Goal: Information Seeking & Learning: Learn about a topic

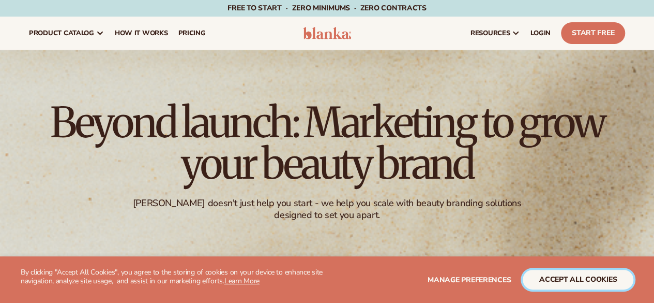
click at [584, 277] on button "accept all cookies" at bounding box center [578, 279] width 111 height 20
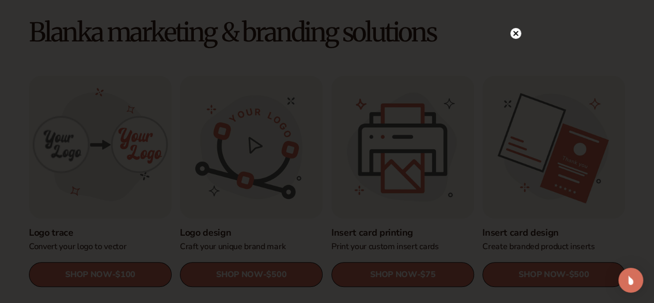
click at [517, 35] on circle at bounding box center [515, 33] width 11 height 11
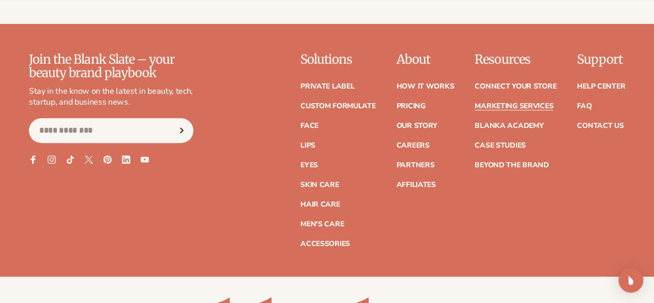
scroll to position [2217, 0]
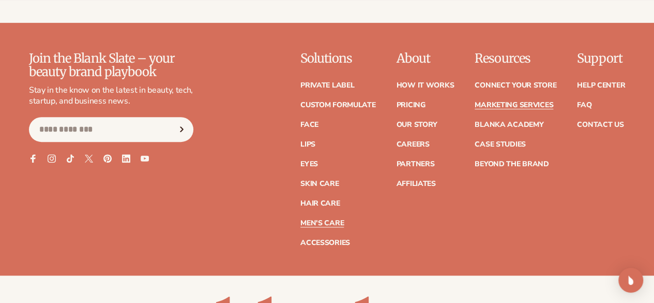
click at [300, 220] on link "Men's Care" at bounding box center [321, 222] width 43 height 7
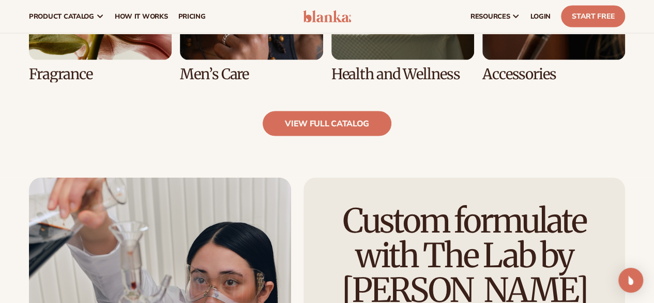
scroll to position [939, 0]
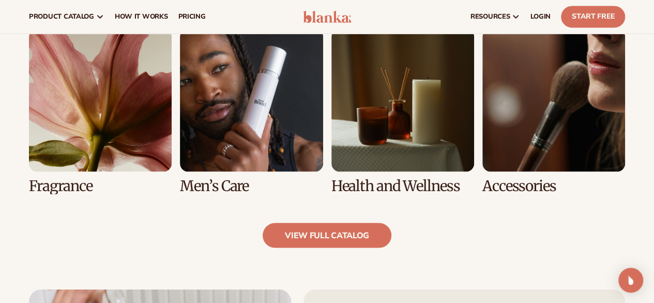
click at [239, 109] on link "6 / 8" at bounding box center [251, 110] width 143 height 165
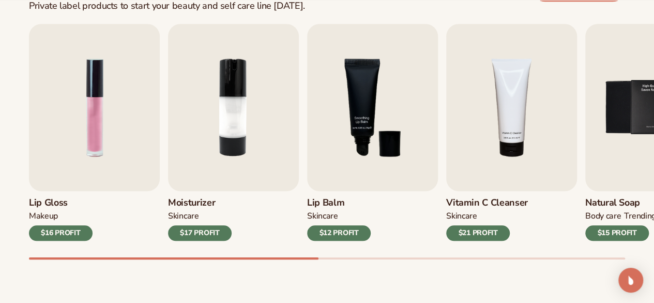
scroll to position [340, 0]
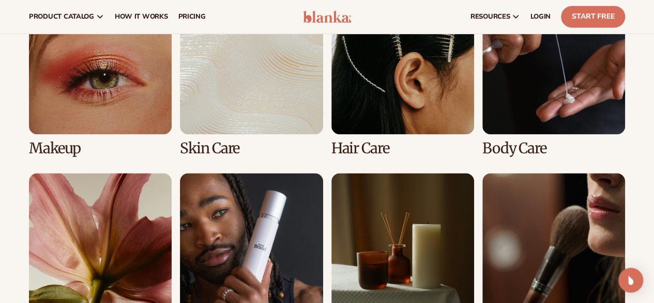
click at [366, 282] on link "7 / 8" at bounding box center [402, 255] width 143 height 165
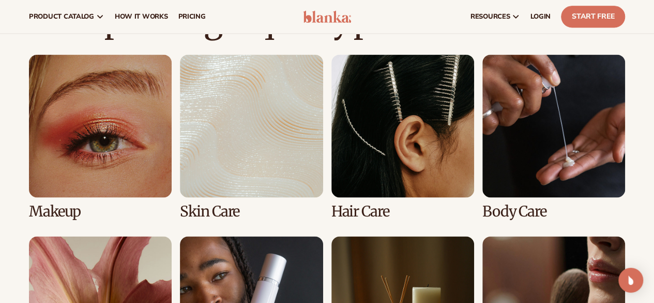
scroll to position [716, 0]
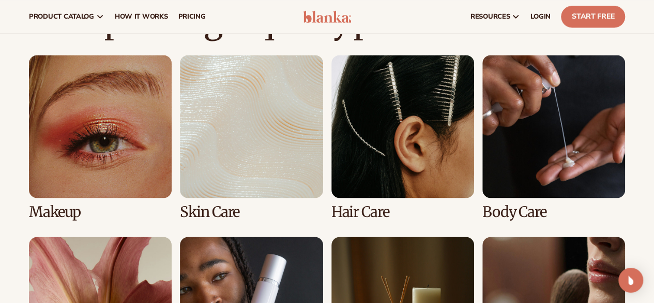
click at [97, 114] on link "1 / 8" at bounding box center [100, 137] width 143 height 165
